Goal: Task Accomplishment & Management: Manage account settings

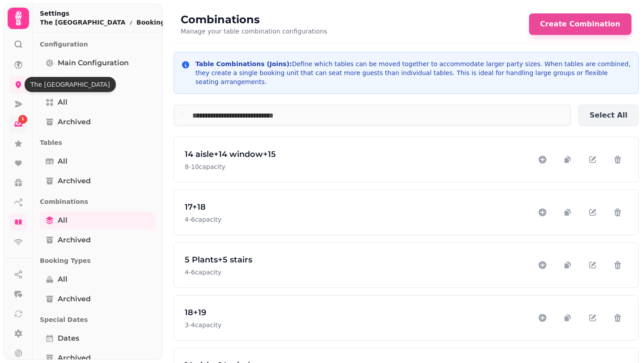
click at [24, 128] on link "1" at bounding box center [18, 124] width 18 height 18
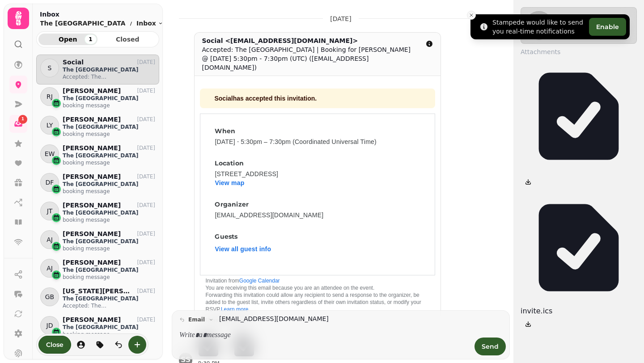
click at [471, 15] on icon "Close toast" at bounding box center [471, 15] width 5 height 5
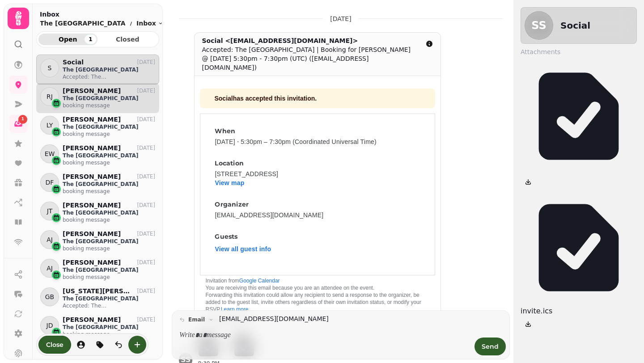
click at [84, 92] on p "[PERSON_NAME]" at bounding box center [92, 91] width 58 height 8
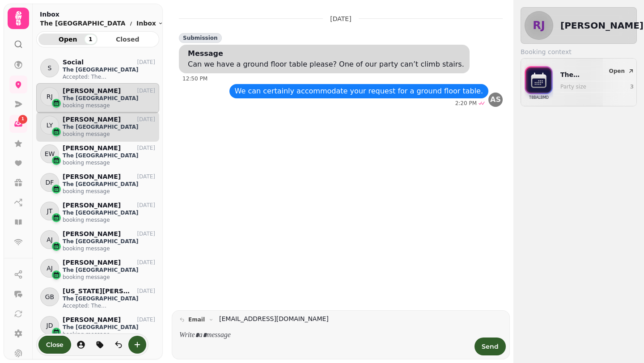
click at [96, 122] on p "[PERSON_NAME]" at bounding box center [92, 120] width 58 height 8
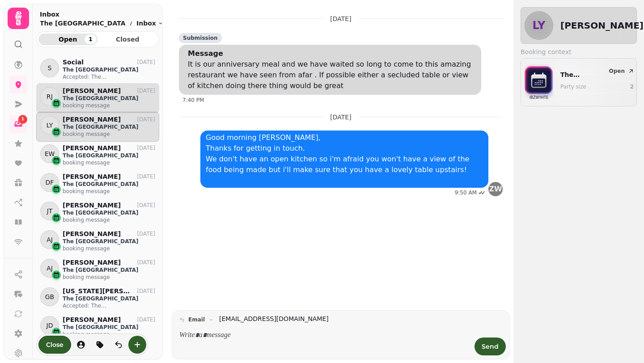
click at [96, 94] on p "[PERSON_NAME]" at bounding box center [92, 91] width 58 height 8
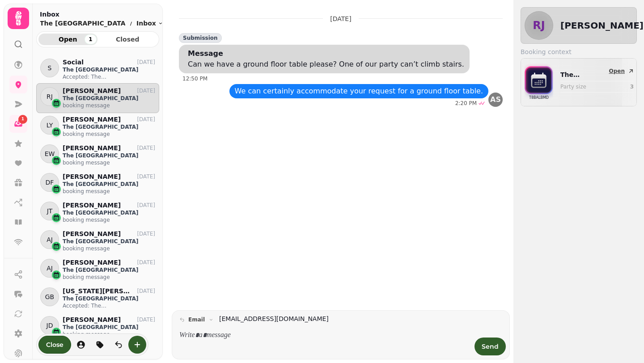
click at [595, 72] on p "The [GEOGRAPHIC_DATA]" at bounding box center [586, 74] width 51 height 9
select select "**********"
select select "*"
select select "****"
select select "********"
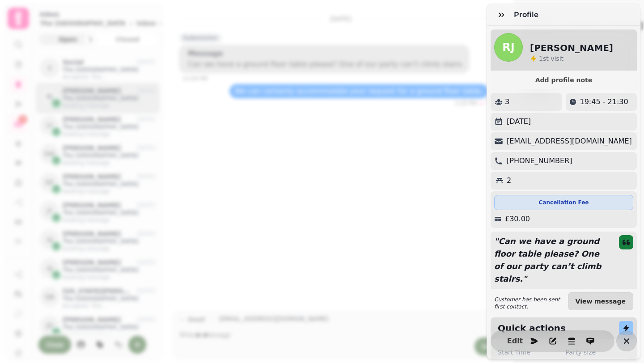
click at [399, 226] on div "Profile [PERSON_NAME] [PERSON_NAME] 1 st visit Add profile note 3 19:45 - 21:30…" at bounding box center [322, 188] width 644 height 349
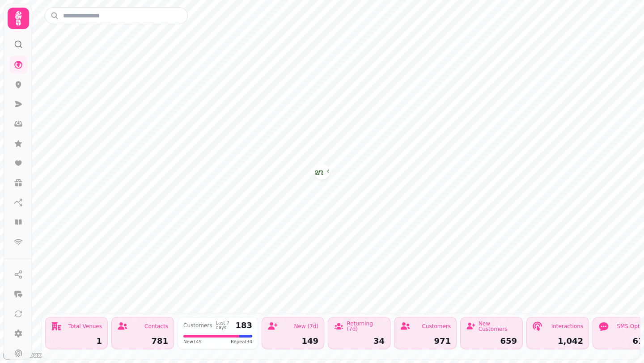
click at [18, 21] on icon at bounding box center [18, 18] width 6 height 14
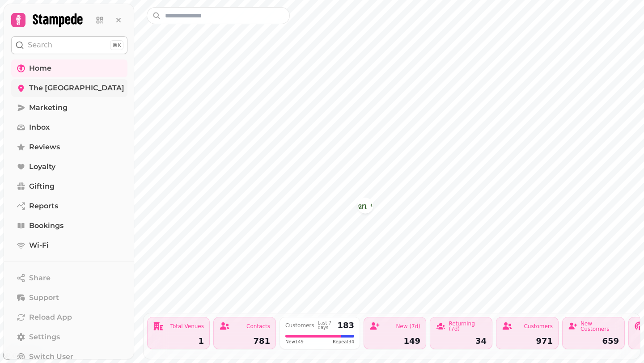
click at [49, 84] on span "The [GEOGRAPHIC_DATA]" at bounding box center [76, 88] width 95 height 11
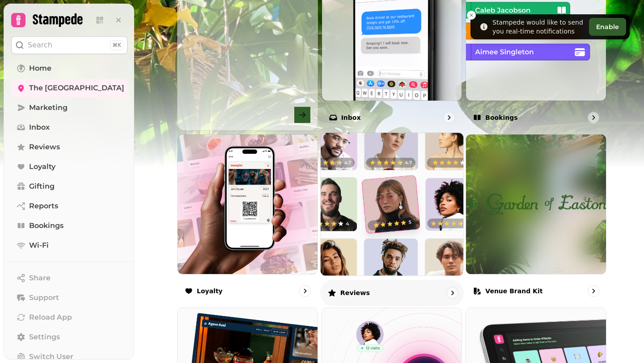
scroll to position [404, 0]
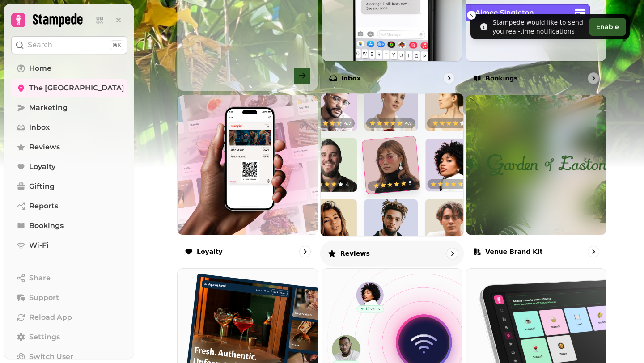
click at [426, 193] on img at bounding box center [392, 164] width 157 height 157
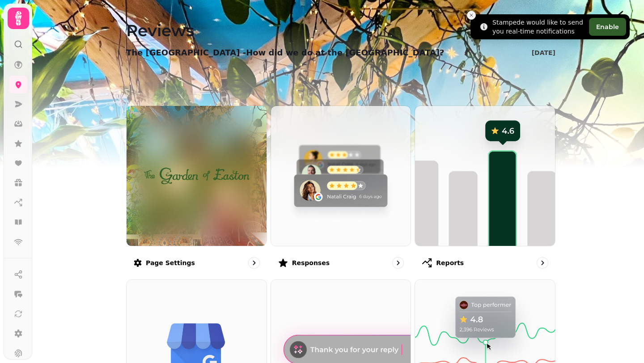
click at [473, 13] on icon "Close toast" at bounding box center [471, 15] width 5 height 5
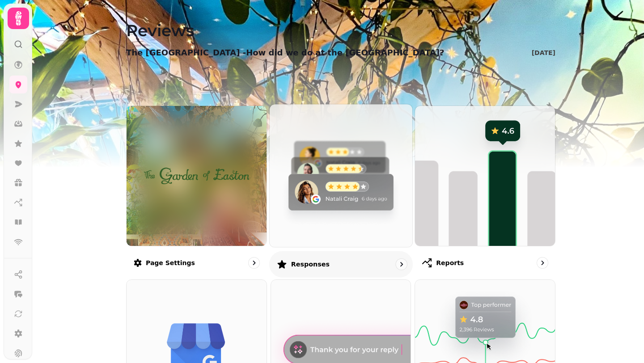
click at [346, 209] on img at bounding box center [341, 175] width 157 height 157
